Goal: Book appointment/travel/reservation

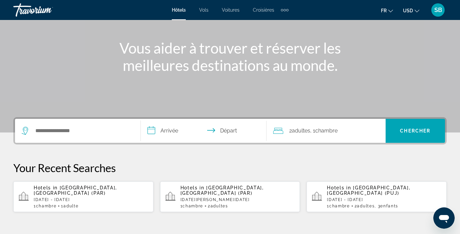
scroll to position [69, 0]
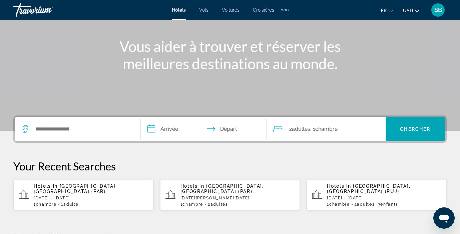
click at [78, 202] on span "Adulte" at bounding box center [70, 204] width 15 height 5
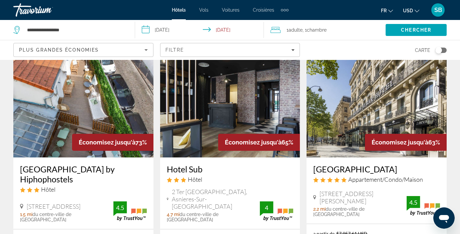
scroll to position [299, 0]
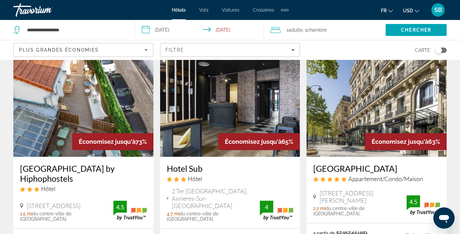
click at [89, 164] on h3 "[GEOGRAPHIC_DATA] by Hiphophostels" at bounding box center [83, 174] width 127 height 20
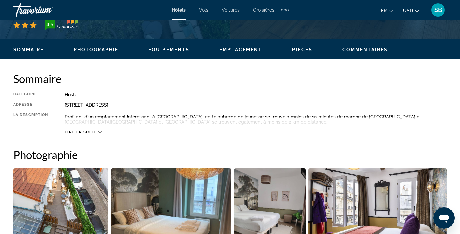
scroll to position [283, 0]
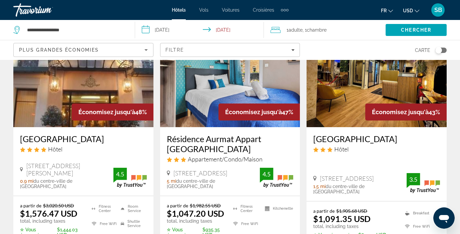
scroll to position [588, 0]
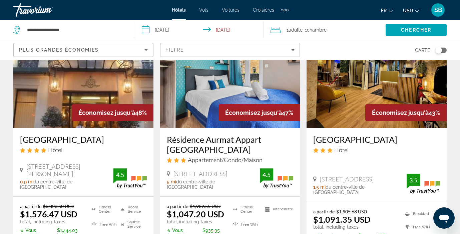
click at [86, 135] on h3 "[GEOGRAPHIC_DATA]" at bounding box center [83, 140] width 127 height 10
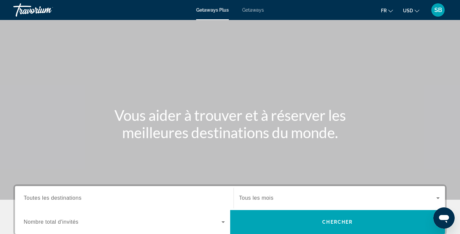
click at [253, 12] on span "Getaways" at bounding box center [253, 9] width 22 height 5
click at [82, 197] on input "Destination Toutes les destinations" at bounding box center [124, 199] width 201 height 8
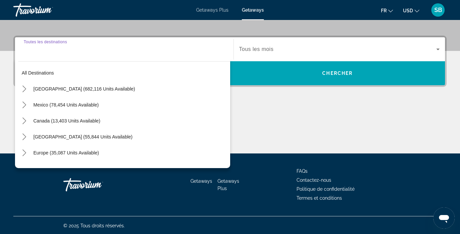
scroll to position [150, 0]
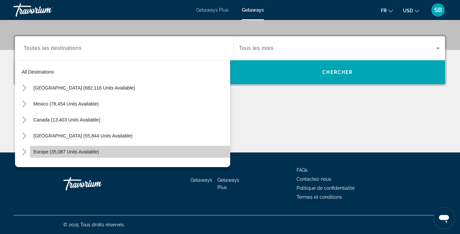
click at [63, 150] on span "Europe (35,087 units available)" at bounding box center [66, 151] width 66 height 5
type input "**********"
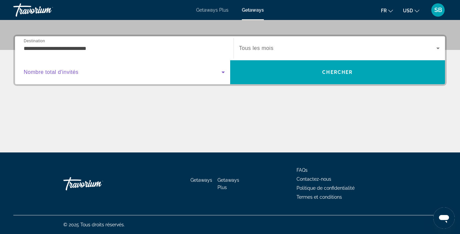
click at [222, 71] on icon "Search widget" at bounding box center [223, 72] width 8 height 8
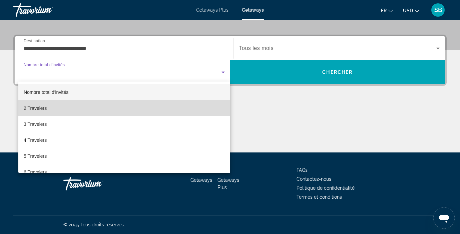
click at [45, 108] on span "2 Travelers" at bounding box center [35, 108] width 23 height 8
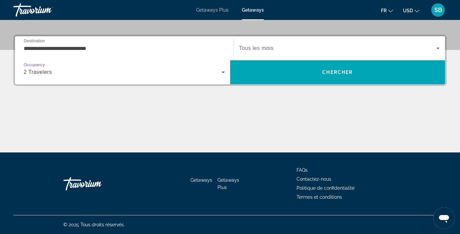
click at [282, 48] on span "Search widget" at bounding box center [337, 48] width 197 height 8
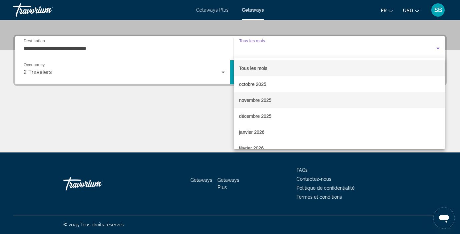
click at [248, 102] on span "novembre 2025" at bounding box center [255, 100] width 32 height 8
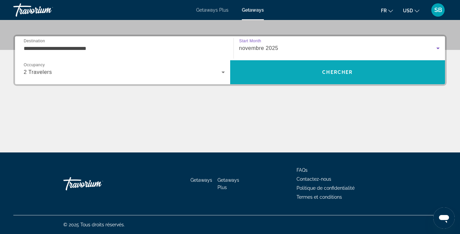
click at [301, 70] on span "Search" at bounding box center [337, 72] width 215 height 16
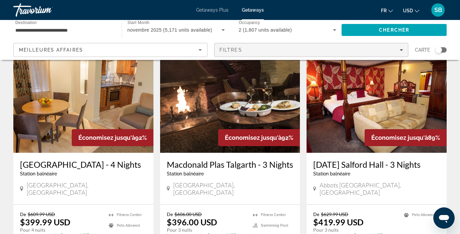
scroll to position [18, 0]
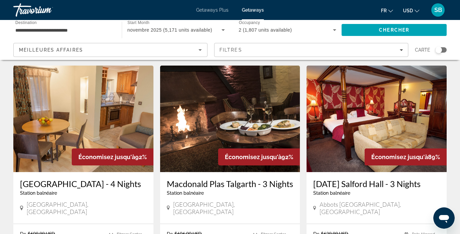
click at [78, 31] on input "**********" at bounding box center [64, 30] width 98 height 8
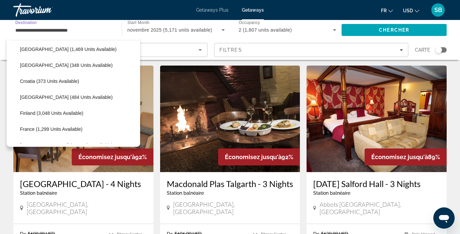
scroll to position [127, 0]
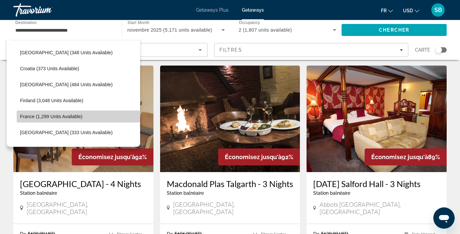
click at [64, 115] on span "France (1,299 units available)" at bounding box center [51, 116] width 62 height 5
type input "**********"
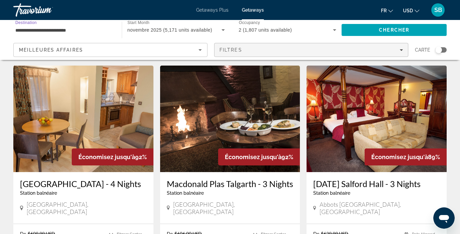
click at [400, 48] on icon "Filters" at bounding box center [400, 49] width 3 height 3
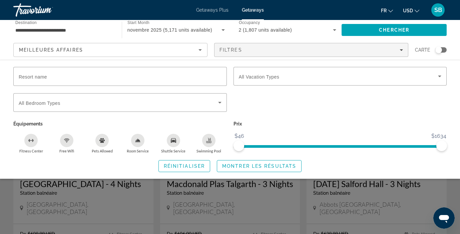
click at [416, 12] on icon "Change currency" at bounding box center [416, 11] width 5 height 5
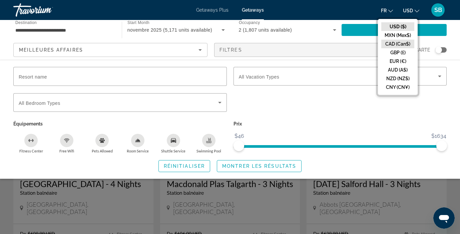
click at [402, 45] on button "CAD (Can$)" at bounding box center [397, 44] width 33 height 9
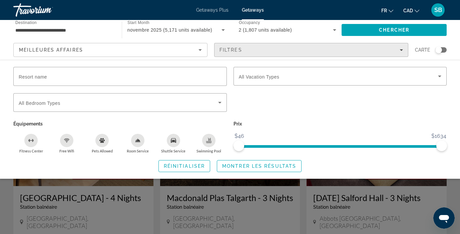
scroll to position [0, 0]
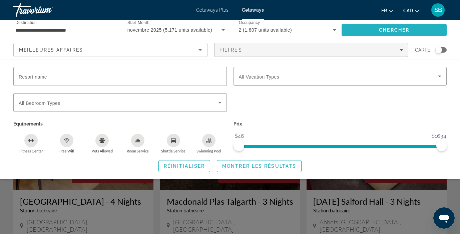
click at [377, 26] on span "Search" at bounding box center [393, 30] width 105 height 16
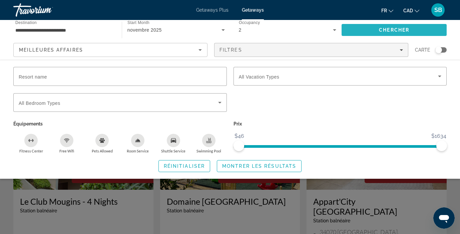
click at [387, 31] on span "Chercher" at bounding box center [394, 29] width 30 height 5
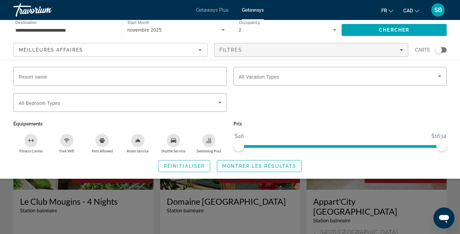
click at [276, 164] on span "Montrer les résultats" at bounding box center [259, 166] width 74 height 5
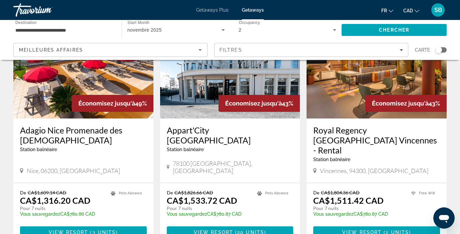
scroll to position [875, 0]
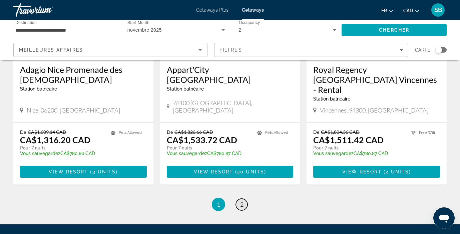
click at [241, 201] on span "2" at bounding box center [241, 204] width 3 height 7
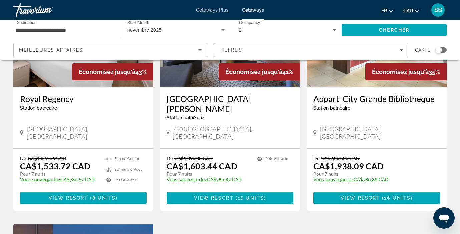
scroll to position [104, 0]
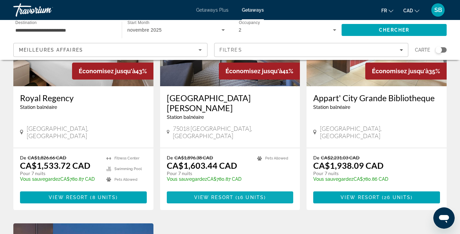
click at [239, 190] on span "Main content" at bounding box center [230, 198] width 127 height 16
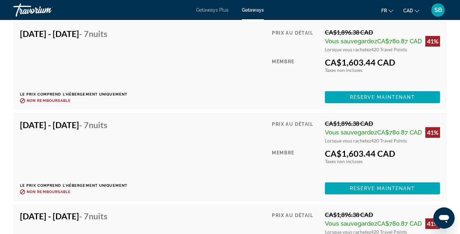
scroll to position [1360, 0]
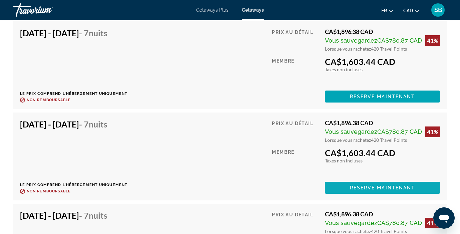
click at [334, 183] on span "Main content" at bounding box center [382, 188] width 115 height 16
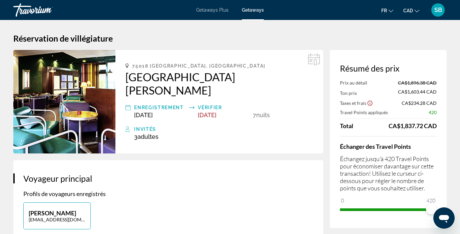
click at [369, 103] on icon "Show Taxes and Fees disclaimer" at bounding box center [370, 103] width 6 height 6
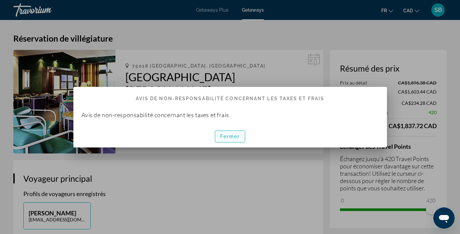
click at [228, 135] on span "Fermer" at bounding box center [230, 136] width 20 height 5
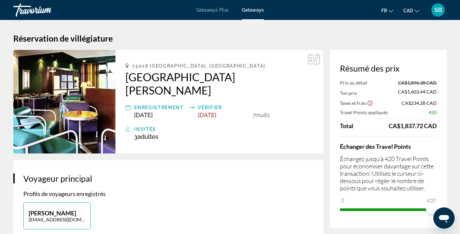
click at [212, 11] on span "Getaways Plus" at bounding box center [212, 9] width 32 height 5
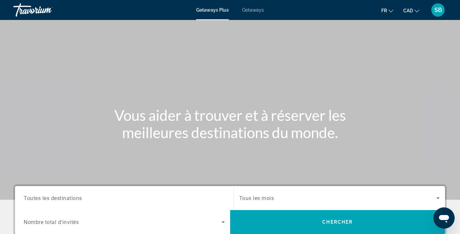
click at [258, 8] on span "Getaways" at bounding box center [253, 9] width 22 height 5
